Goal: Information Seeking & Learning: Learn about a topic

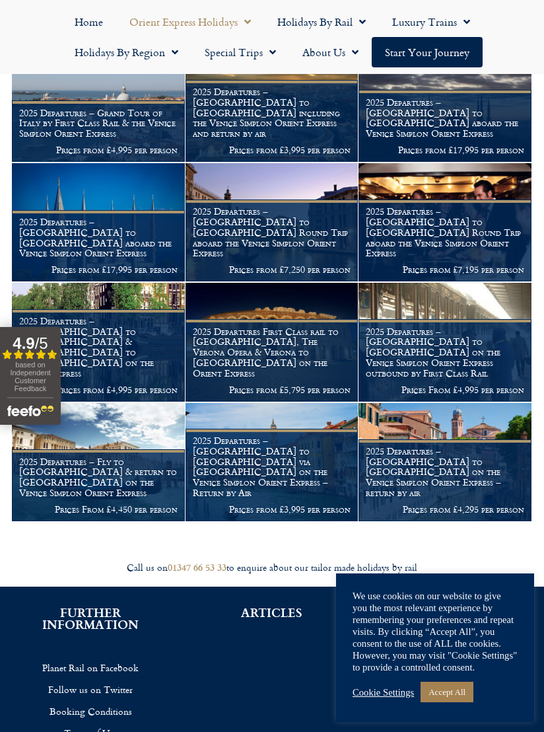
scroll to position [946, 0]
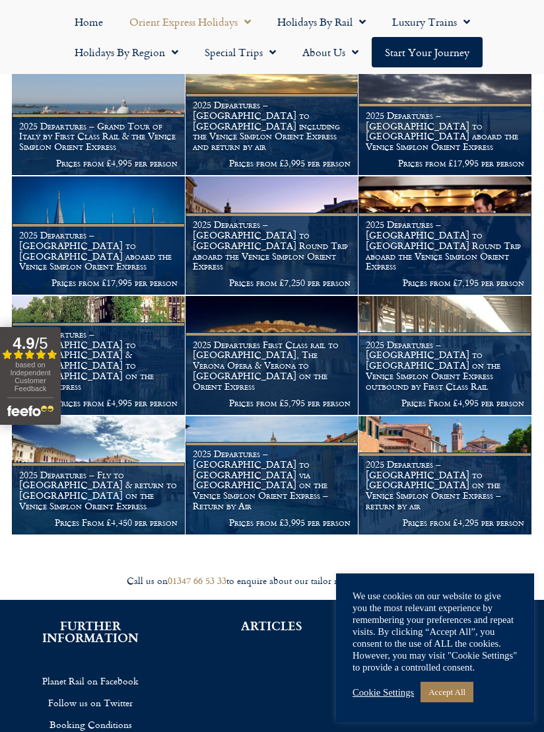
click at [73, 277] on p "Prices from £17,995 per person" at bounding box center [98, 282] width 159 height 11
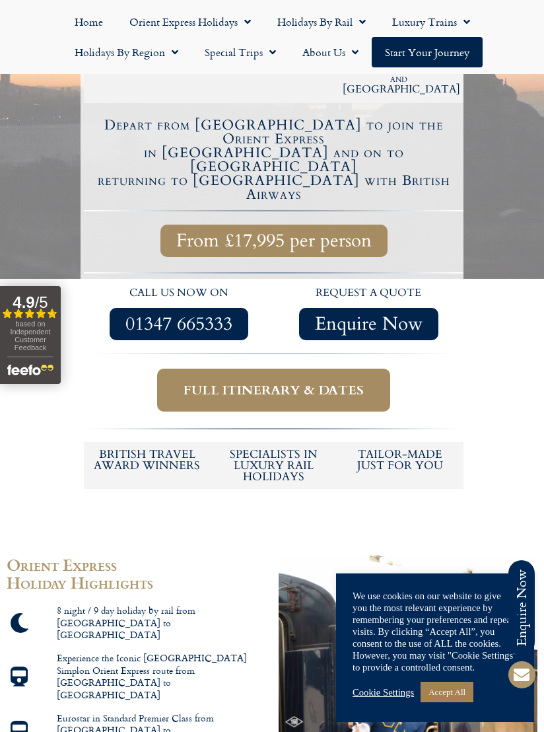
scroll to position [456, 0]
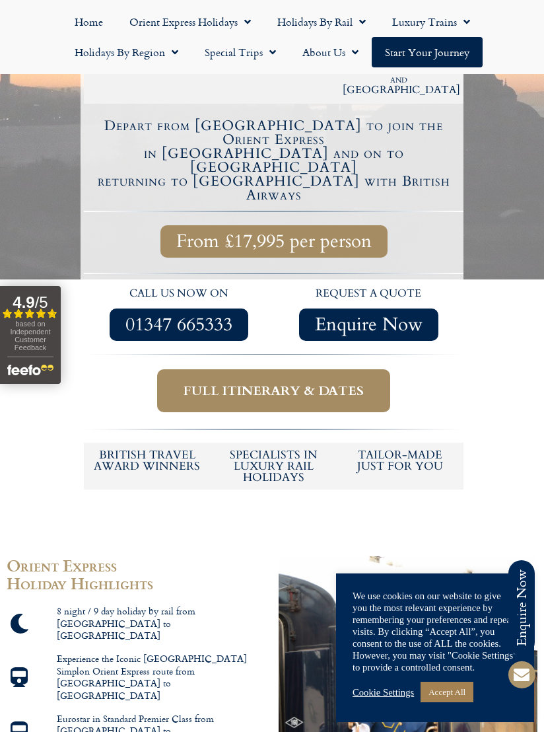
click at [458, 701] on link "Accept All" at bounding box center [447, 692] width 53 height 20
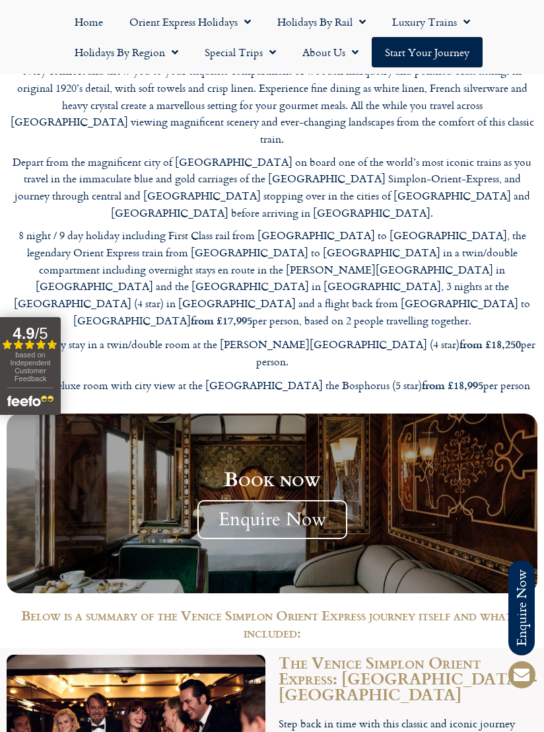
scroll to position [1880, 0]
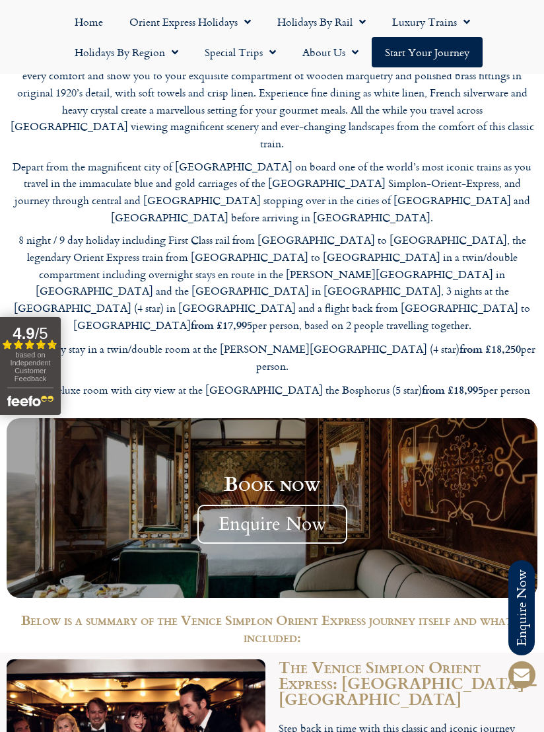
click at [472, 19] on link "Luxury Trains" at bounding box center [431, 22] width 104 height 30
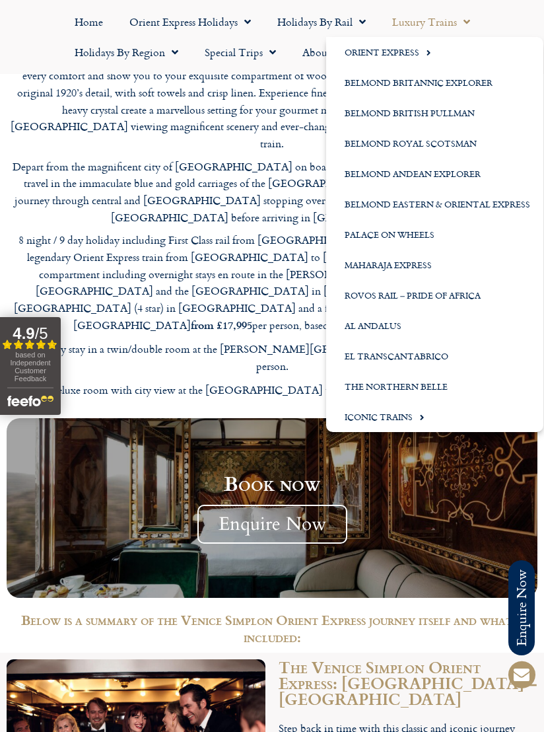
click at [441, 260] on link "Maharaja Express" at bounding box center [434, 265] width 217 height 30
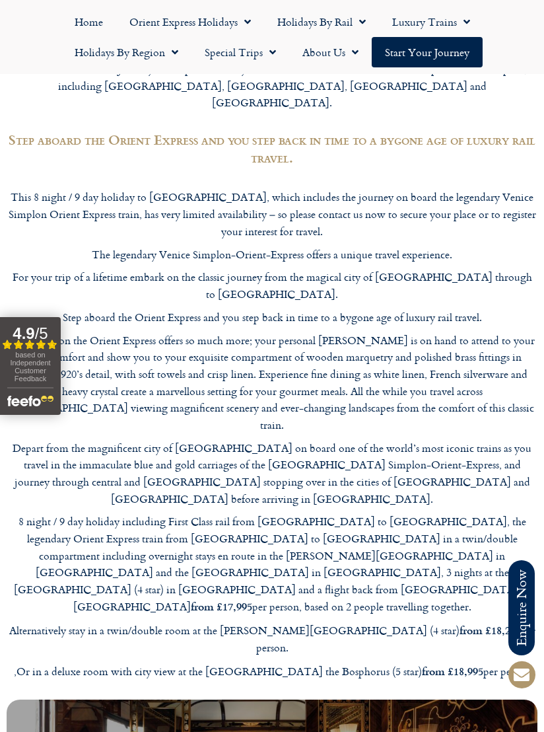
scroll to position [1588, 0]
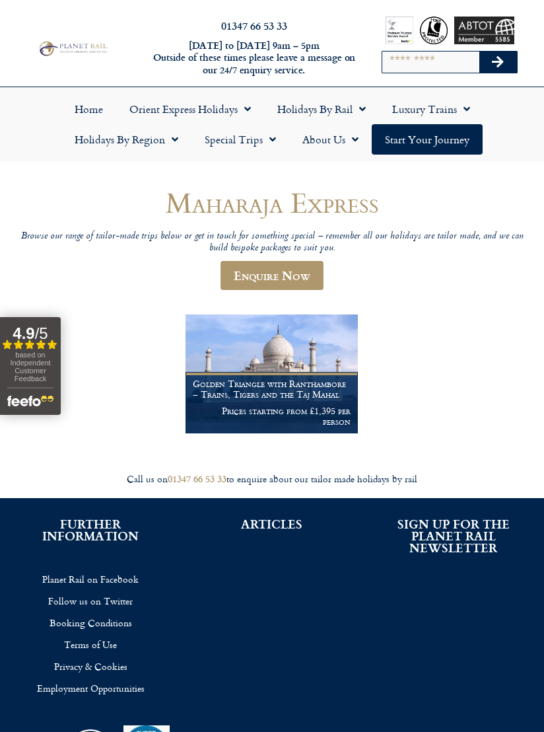
click at [539, 88] on div "Home Orient Express Holidays Venice Simplon-Orient-Express – 2025 [GEOGRAPHIC_D…" at bounding box center [272, 124] width 544 height 74
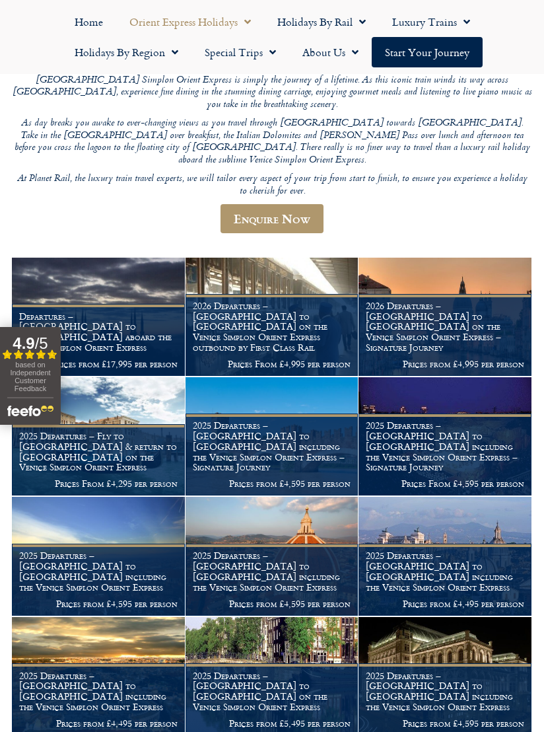
scroll to position [217, 0]
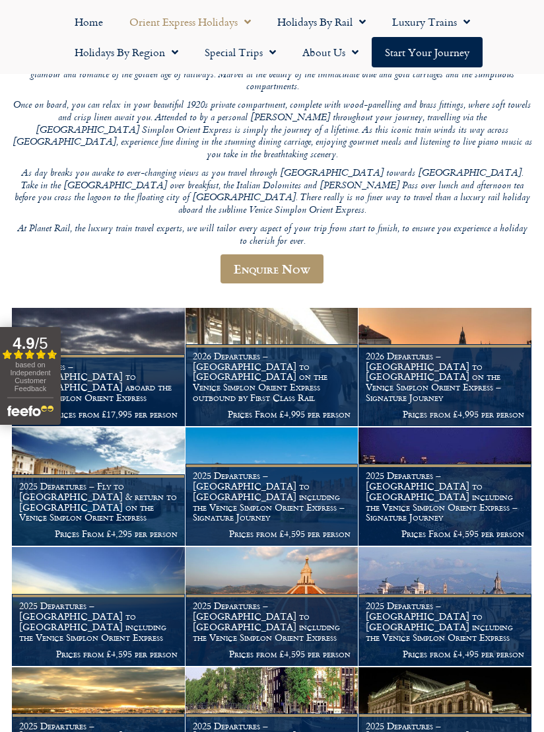
click at [487, 409] on p "Prices from £4,995 per person" at bounding box center [445, 414] width 159 height 11
click at [499, 351] on h1 "2026 Departures – London to Venice on the Venice Simplon Orient Express – Signa…" at bounding box center [445, 377] width 159 height 52
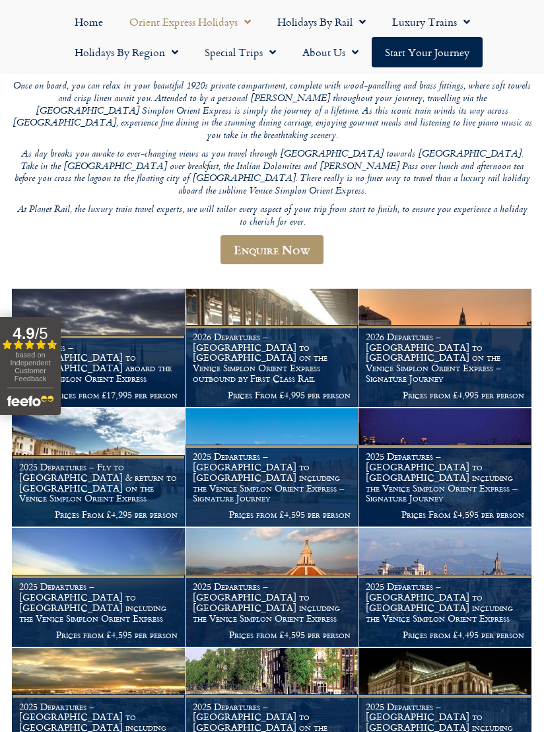
click at [495, 332] on h1 "2026 Departures – London to Venice on the Venice Simplon Orient Express – Signa…" at bounding box center [445, 358] width 159 height 52
click at [439, 390] on p "Prices from £4,995 per person" at bounding box center [445, 395] width 159 height 11
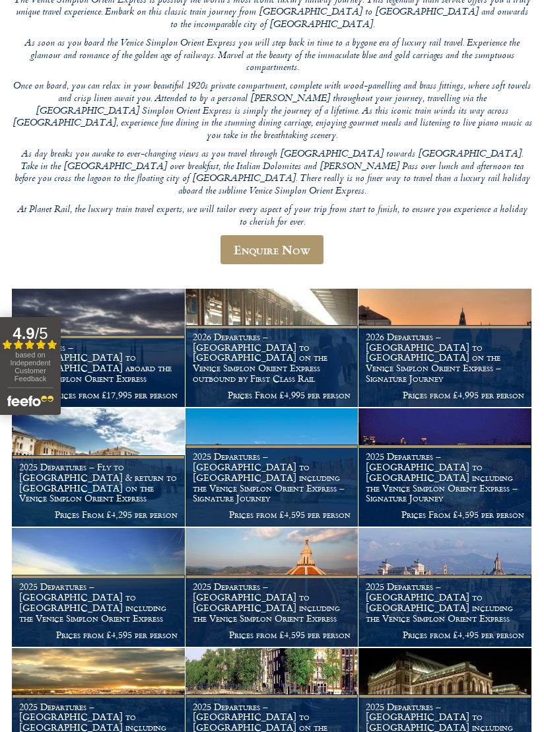
scroll to position [198, 0]
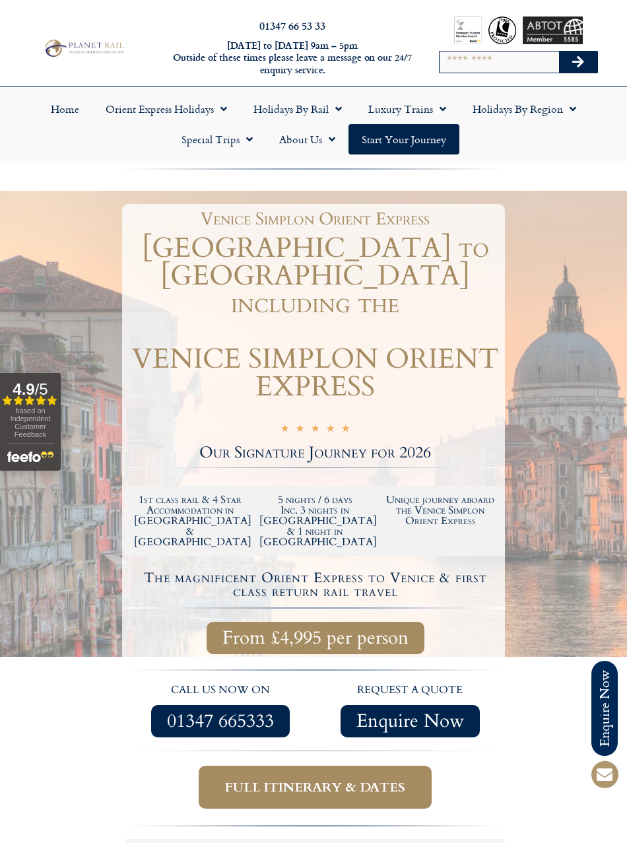
click at [433, 112] on span "Menu" at bounding box center [439, 109] width 13 height 24
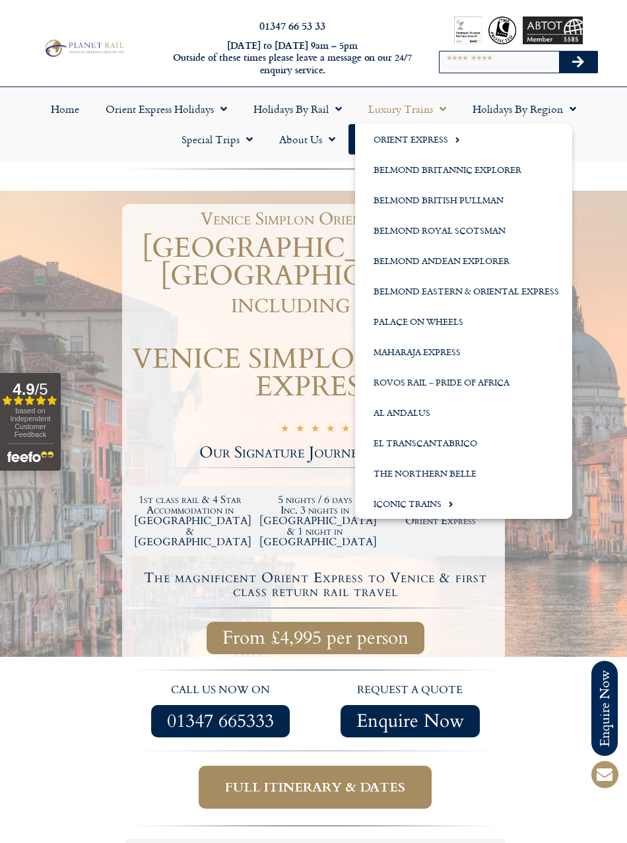
click at [446, 506] on link "Iconic Trains" at bounding box center [463, 504] width 217 height 30
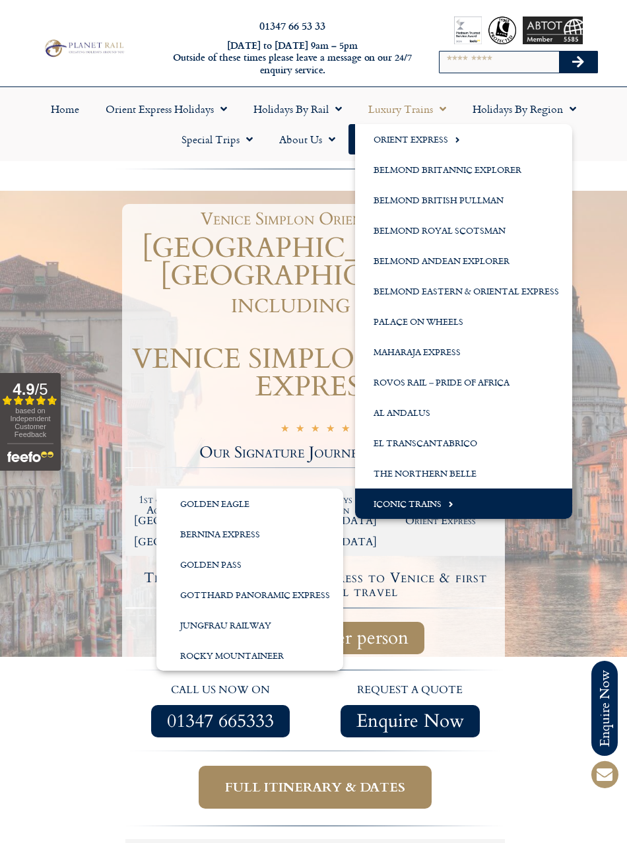
click at [586, 413] on div at bounding box center [313, 545] width 627 height 709
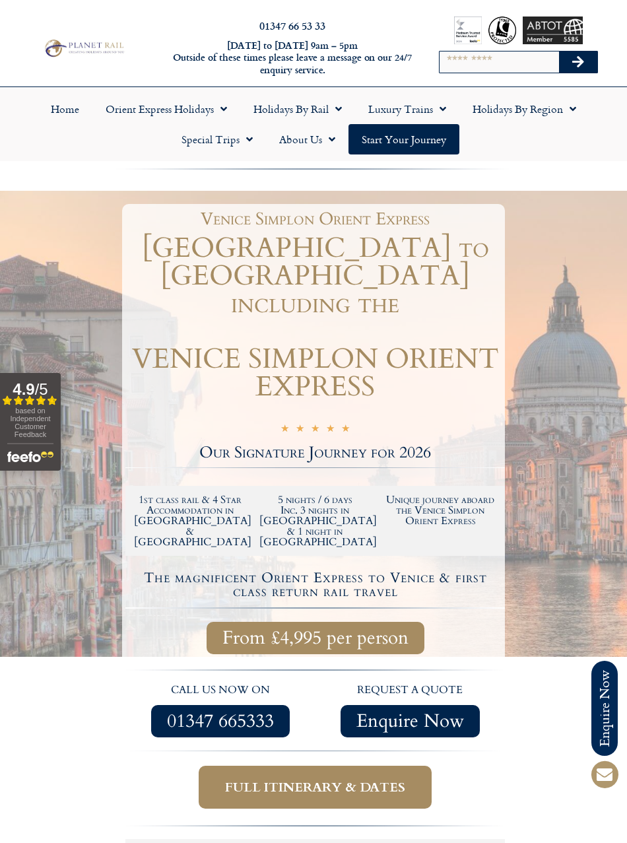
click at [275, 109] on link "Holidays by Rail" at bounding box center [297, 109] width 115 height 30
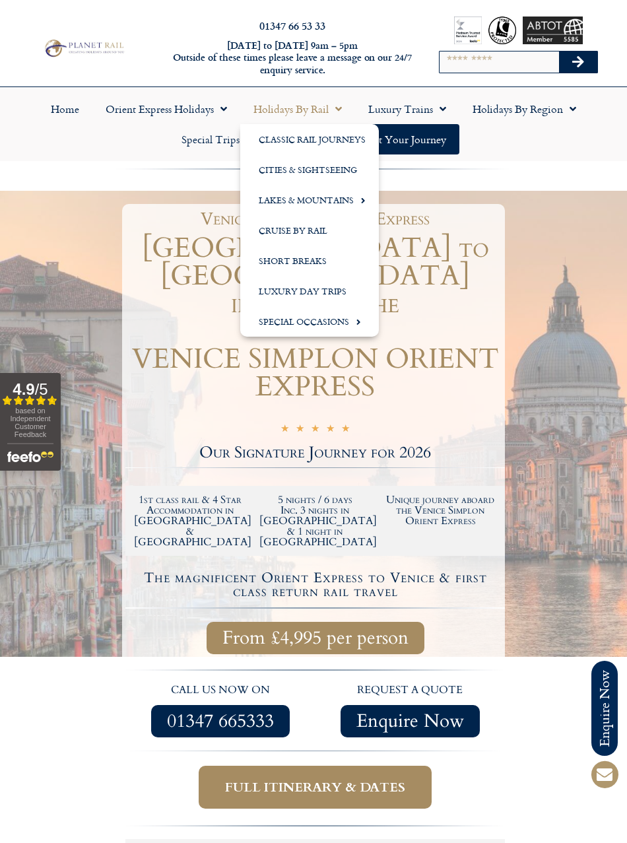
click at [583, 507] on div at bounding box center [313, 545] width 627 height 709
